Goal: Transaction & Acquisition: Purchase product/service

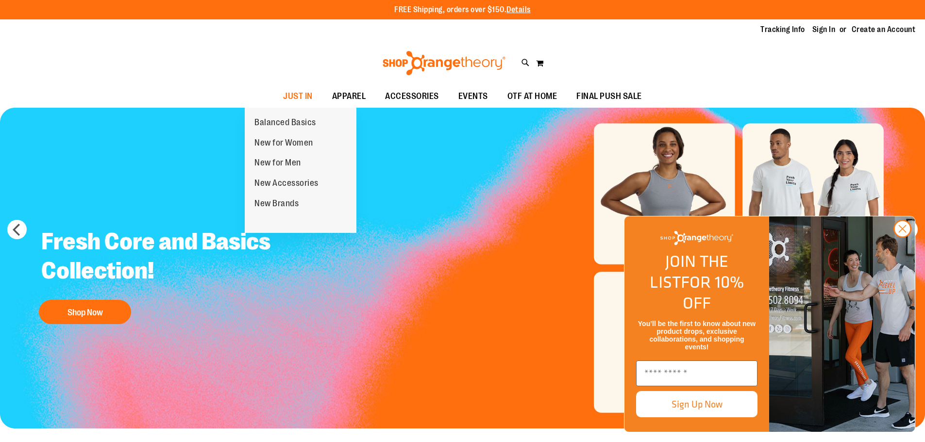
click at [284, 139] on span "New for Women" at bounding box center [283, 144] width 59 height 12
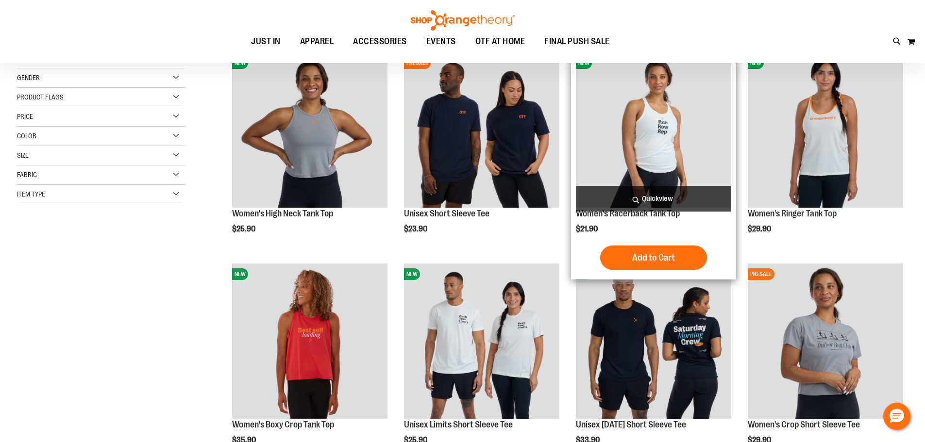
scroll to position [145, 0]
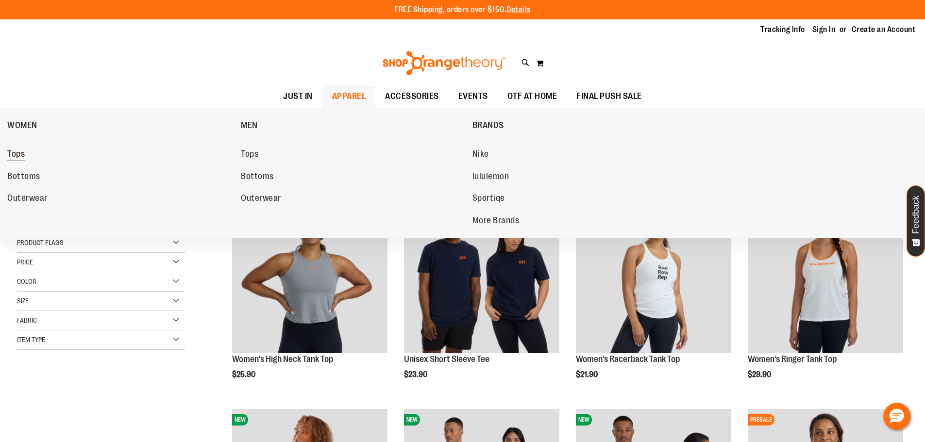
click at [16, 156] on span "Tops" at bounding box center [15, 155] width 17 height 12
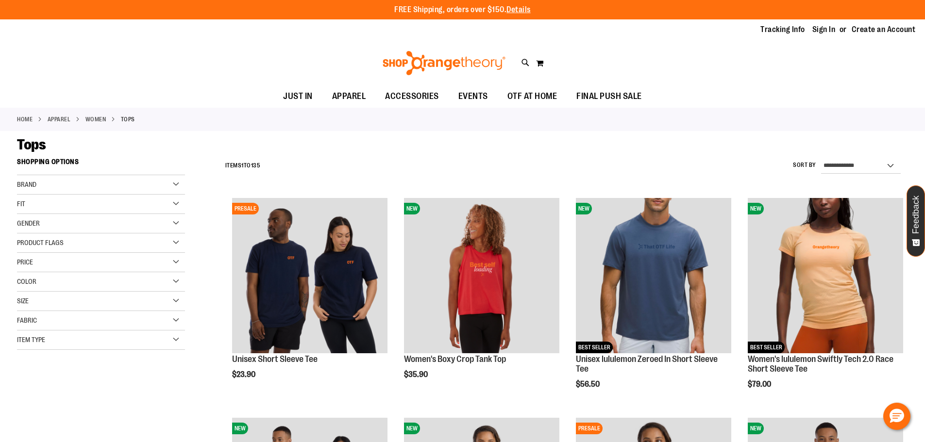
click at [64, 240] on span "Product Flags" at bounding box center [40, 243] width 47 height 8
click at [75, 241] on div "Product Flags" at bounding box center [101, 242] width 168 height 19
click at [100, 184] on div "Brand" at bounding box center [101, 184] width 168 height 19
click at [75, 211] on div "Fit" at bounding box center [101, 204] width 168 height 19
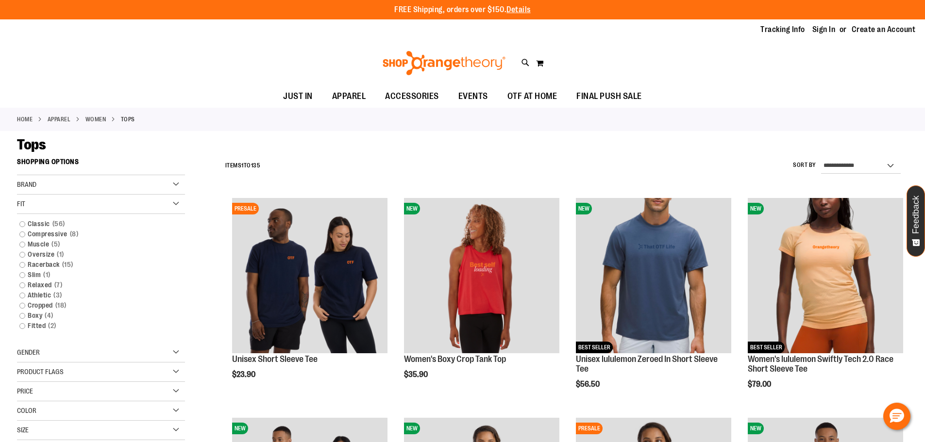
click at [77, 208] on div "Fit" at bounding box center [101, 204] width 168 height 19
click at [64, 230] on div "Gender" at bounding box center [101, 223] width 168 height 19
click at [68, 227] on div "Gender" at bounding box center [101, 223] width 168 height 19
click at [173, 335] on div "Item Type" at bounding box center [101, 340] width 168 height 19
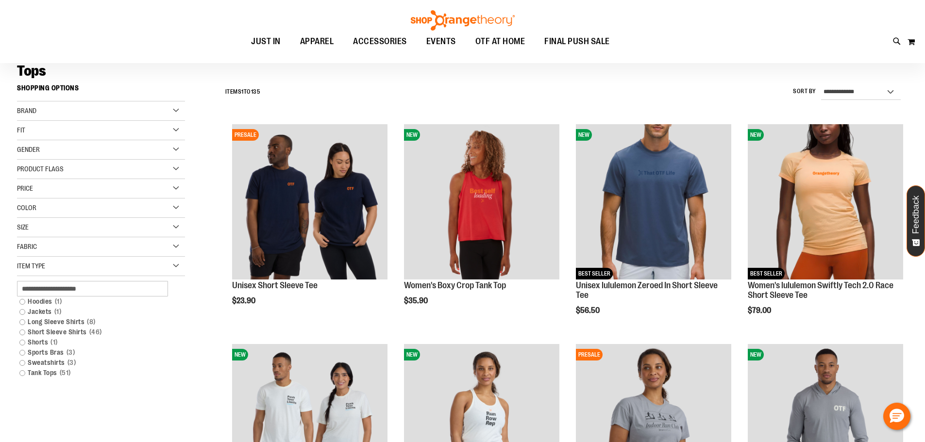
scroll to position [97, 0]
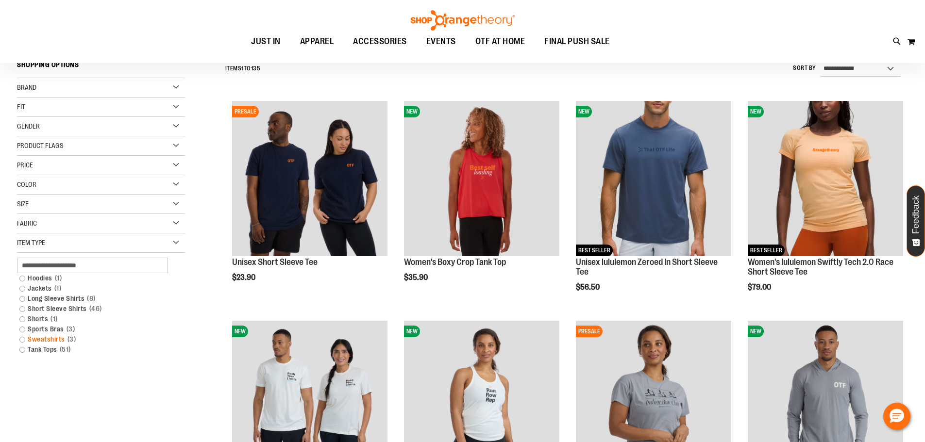
click at [60, 343] on link "Sweatshirts 3 items" at bounding box center [95, 339] width 161 height 10
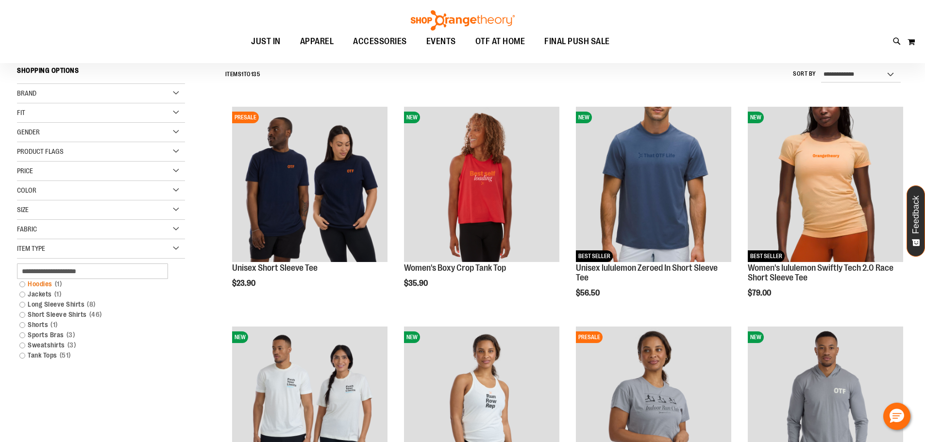
scroll to position [90, 0]
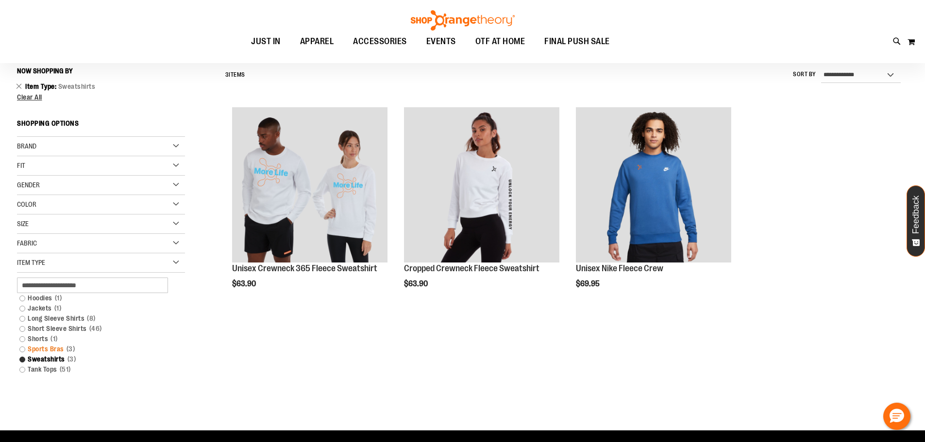
click at [22, 347] on link "Sports Bras 3 items" at bounding box center [95, 349] width 161 height 10
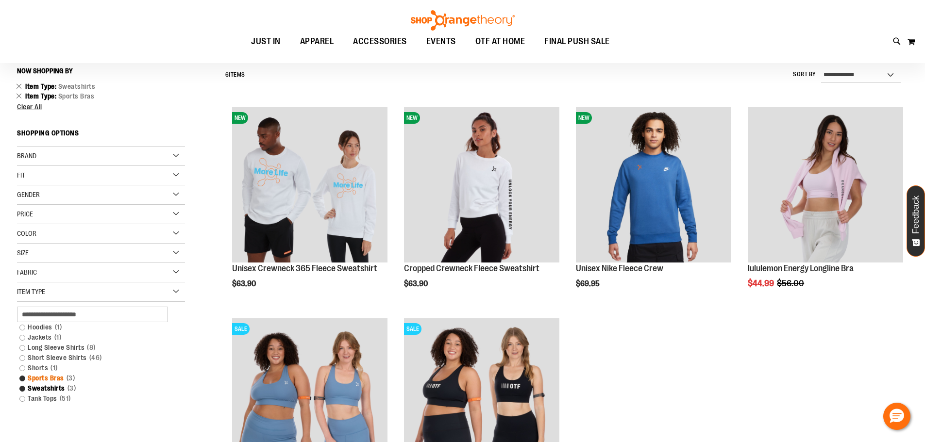
click at [33, 375] on link "Sports Bras 3 items" at bounding box center [95, 378] width 161 height 10
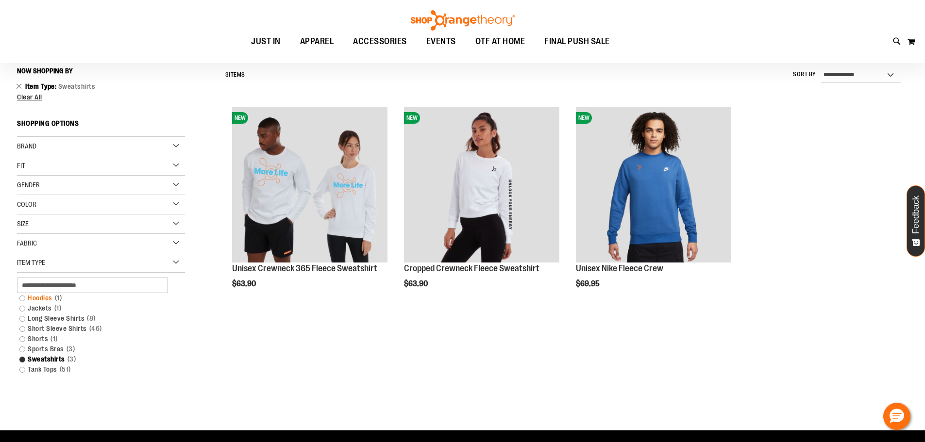
click at [40, 300] on link "Hoodies 1 item" at bounding box center [95, 298] width 161 height 10
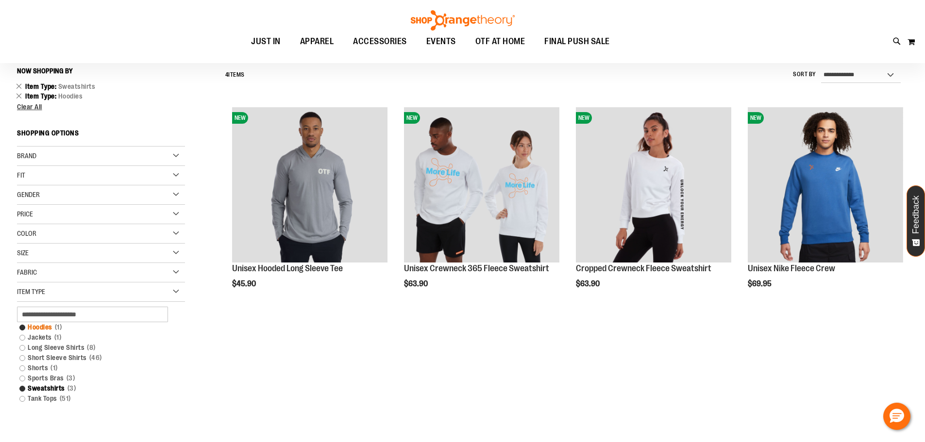
click at [62, 330] on span "1 item" at bounding box center [58, 327] width 12 height 10
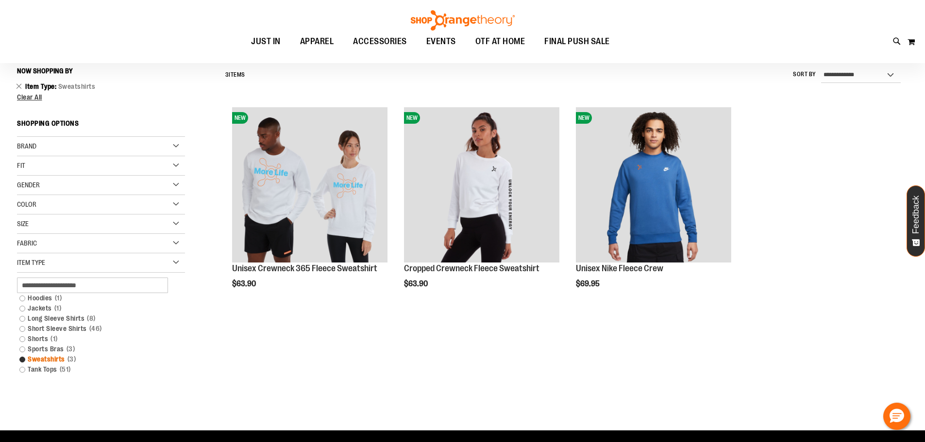
click at [67, 358] on link "Sweatshirts 3 items" at bounding box center [95, 359] width 161 height 10
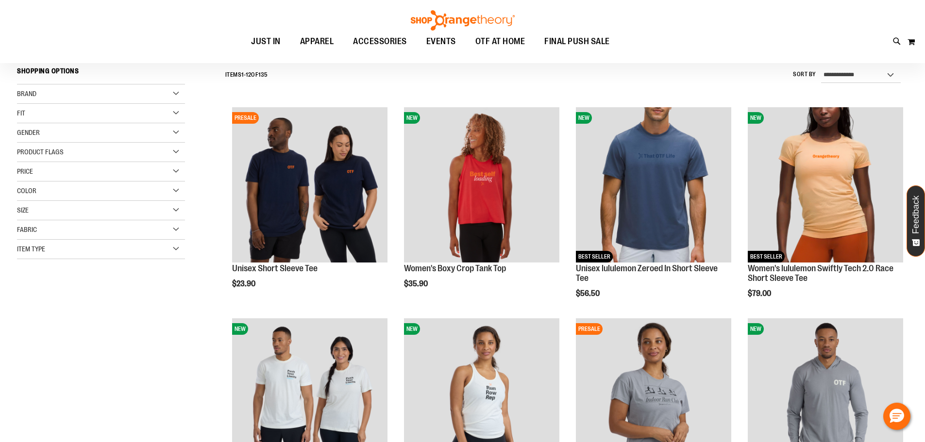
click at [74, 246] on div "Item Type" at bounding box center [101, 249] width 168 height 19
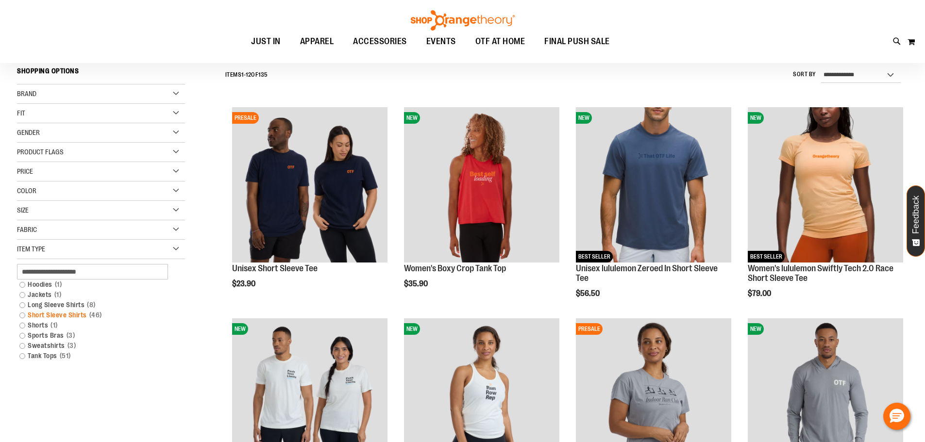
click at [59, 313] on link "Short Sleeve Shirts 46 items" at bounding box center [95, 315] width 161 height 10
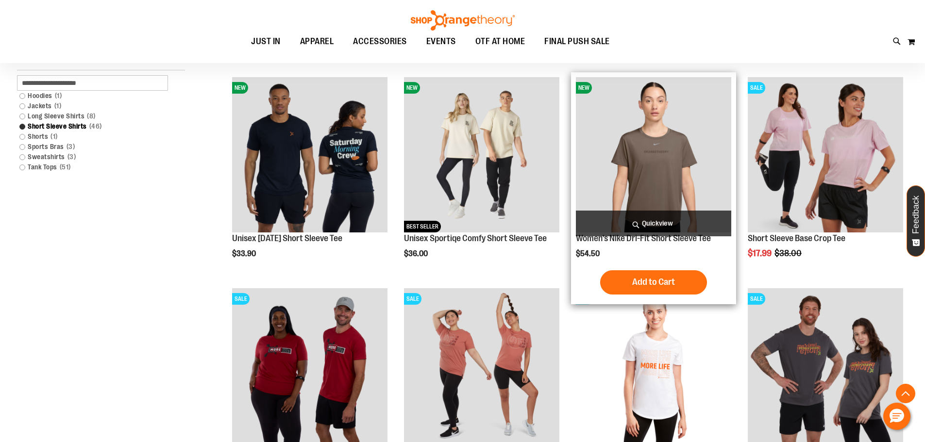
scroll to position [333, 0]
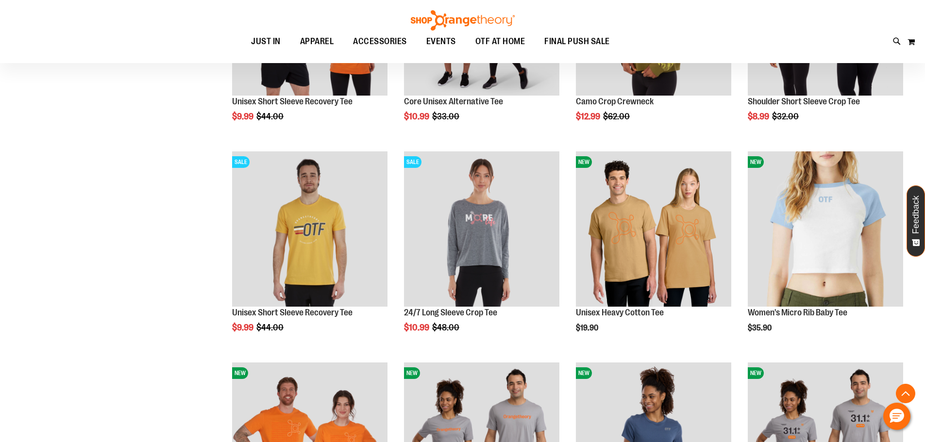
scroll to position [1230, 0]
